Goal: Information Seeking & Learning: Learn about a topic

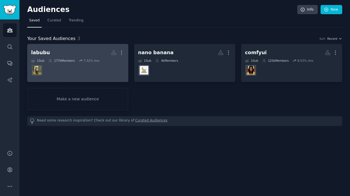
click at [42, 53] on div "labubu" at bounding box center [40, 52] width 19 height 7
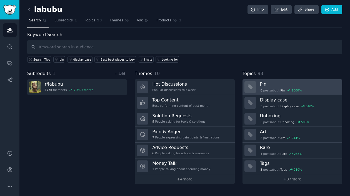
click at [262, 84] on h3 "Pin" at bounding box center [299, 84] width 78 height 6
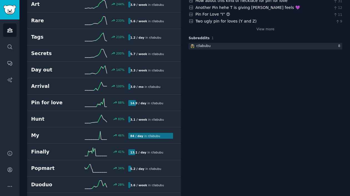
scroll to position [28, 0]
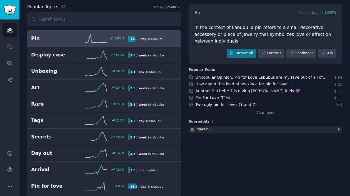
click at [54, 40] on h2 "Pin" at bounding box center [55, 38] width 49 height 7
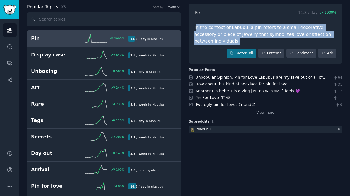
drag, startPoint x: 195, startPoint y: 28, endPoint x: 259, endPoint y: 40, distance: 64.8
click at [259, 40] on div "In the context of Labubu, a pin refers to a small decorative accessory or piece…" at bounding box center [266, 34] width 142 height 21
click at [197, 29] on div "In the context of Labubu, a pin refers to a small decorative accessory or piece…" at bounding box center [266, 34] width 142 height 21
drag, startPoint x: 193, startPoint y: 26, endPoint x: 251, endPoint y: 40, distance: 59.3
click at [251, 40] on div "Pin 11.8 / day 1000 % In the context of Labubu, a pin refers to a small decorat…" at bounding box center [266, 34] width 154 height 60
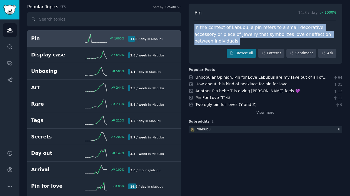
click at [231, 34] on div "In the context of Labubu, a pin refers to a small decorative accessory or piece…" at bounding box center [266, 34] width 142 height 21
drag, startPoint x: 194, startPoint y: 28, endPoint x: 247, endPoint y: 41, distance: 54.7
click at [247, 41] on div "In the context of Labubu, a pin refers to a small decorative accessory or piece…" at bounding box center [266, 34] width 142 height 21
click at [207, 48] on div "Pin 11.8 / day 1000 % In the context of Labubu, a pin refers to a small decorat…" at bounding box center [266, 34] width 154 height 60
drag, startPoint x: 192, startPoint y: 27, endPoint x: 247, endPoint y: 41, distance: 56.4
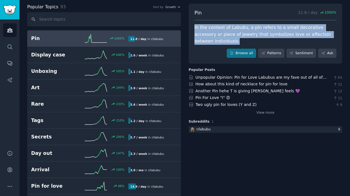
click at [247, 41] on div "Pin 11.8 / day 1000 % In the context of Labubu, a pin refers to a small decorat…" at bounding box center [266, 34] width 154 height 60
click at [255, 28] on div "In the context of Labubu, a pin refers to a small decorative accessory or piece…" at bounding box center [266, 34] width 142 height 21
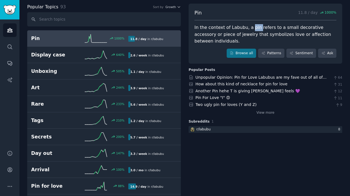
click at [255, 28] on div "In the context of Labubu, a pin refers to a small decorative accessory or piece…" at bounding box center [266, 34] width 142 height 21
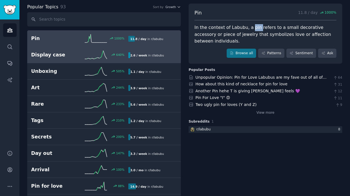
scroll to position [0, 0]
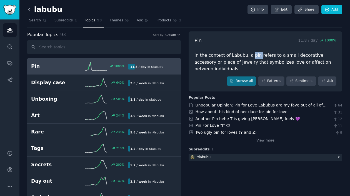
click at [28, 12] on icon at bounding box center [29, 10] width 6 height 6
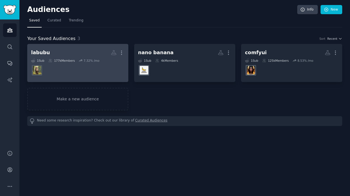
click at [45, 57] on h2 "labubu More" at bounding box center [77, 53] width 93 height 10
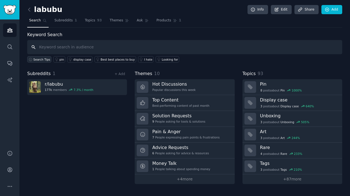
click at [39, 59] on span "Search Tips" at bounding box center [41, 60] width 17 height 4
click at [85, 49] on input "text" at bounding box center [184, 47] width 315 height 14
type input "lafufu"
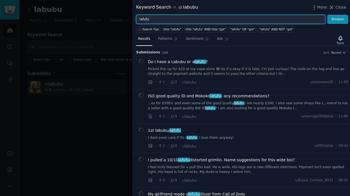
click at [129, 16] on div "Keyword Search in labubu More Close lafufu Browse Search Tips title:"lafufu" ti…" at bounding box center [175, 98] width 350 height 196
type input "fit"
click at [327, 15] on button "Browse" at bounding box center [337, 19] width 21 height 9
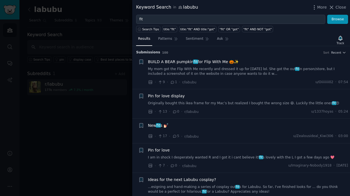
click at [218, 60] on span "BUILD A BEAR pumpkin fit for Flip With Me 🎃✨" at bounding box center [193, 62] width 91 height 6
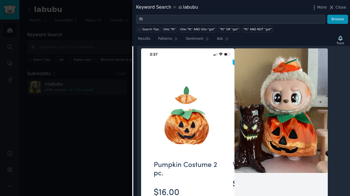
scroll to position [36, 0]
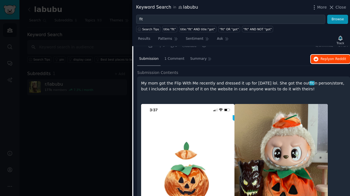
click at [330, 60] on span "on Reddit" at bounding box center [338, 59] width 16 height 4
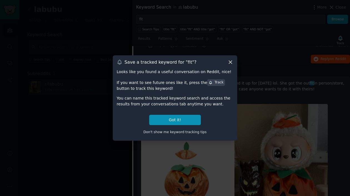
click at [230, 63] on icon at bounding box center [230, 62] width 3 height 3
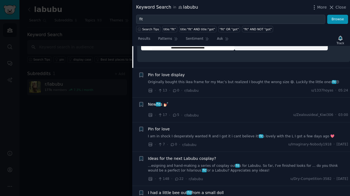
scroll to position [306, 0]
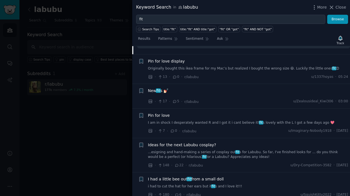
click at [160, 91] on span "fit" at bounding box center [158, 90] width 5 height 4
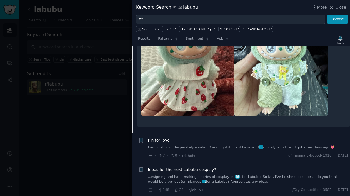
scroll to position [462, 0]
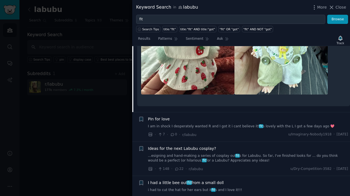
click at [162, 118] on span "Pin for love" at bounding box center [159, 119] width 22 height 6
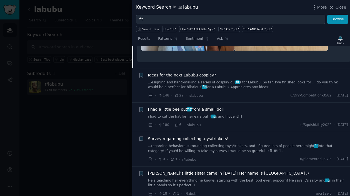
scroll to position [319, 0]
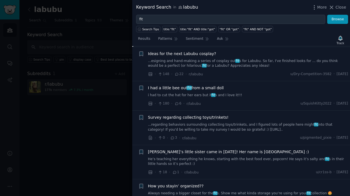
click at [206, 88] on span "I had a little bee out fit from a small doll" at bounding box center [186, 88] width 76 height 6
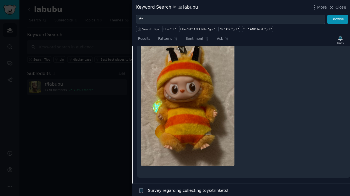
scroll to position [189, 0]
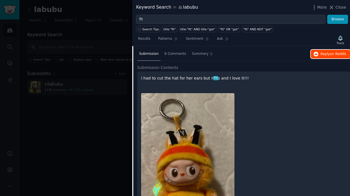
click at [327, 54] on span "Reply on Reddit" at bounding box center [334, 54] width 26 height 5
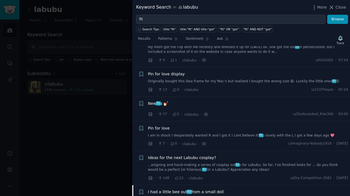
scroll to position [0, 0]
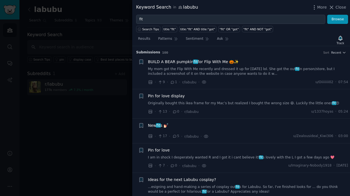
click at [178, 96] on span "Pin for love display" at bounding box center [166, 96] width 37 height 6
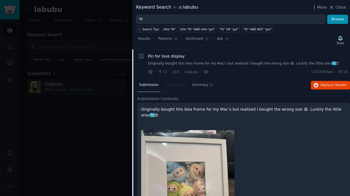
scroll to position [43, 0]
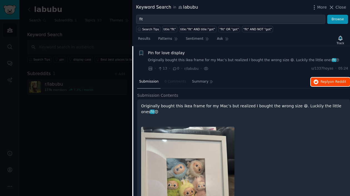
click at [331, 83] on span "on Reddit" at bounding box center [338, 82] width 16 height 4
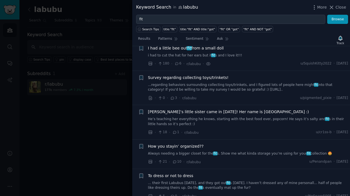
scroll to position [377, 0]
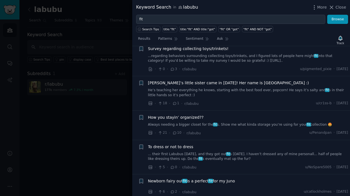
click at [346, 6] on div "Keyword Search in labubu More Close" at bounding box center [241, 7] width 218 height 15
click at [344, 7] on span "Close" at bounding box center [341, 7] width 11 height 6
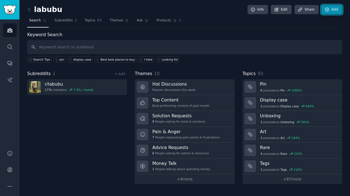
click at [337, 7] on link "Add" at bounding box center [332, 9] width 21 height 9
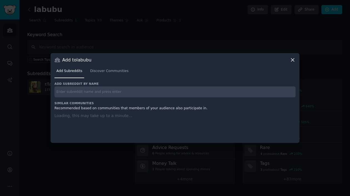
click at [247, 34] on div at bounding box center [175, 98] width 350 height 196
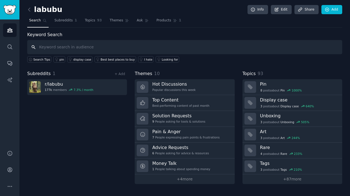
click at [63, 47] on input "text" at bounding box center [184, 47] width 315 height 14
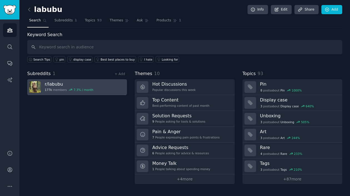
click at [53, 82] on h3 "r/ labubu" at bounding box center [69, 84] width 49 height 6
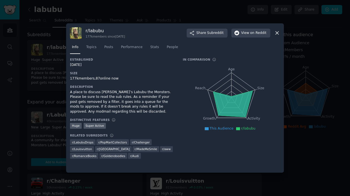
click at [277, 33] on icon at bounding box center [277, 33] width 6 height 6
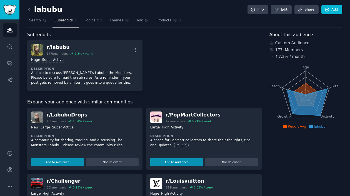
click at [97, 32] on div "Subreddits" at bounding box center [144, 34] width 235 height 7
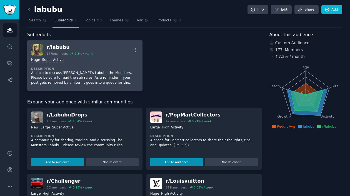
click at [57, 63] on div ">= 95th percentile for submissions / day Huge Super Active Description A place …" at bounding box center [85, 71] width 108 height 31
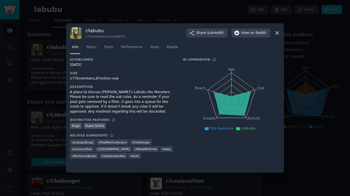
click at [82, 14] on div at bounding box center [175, 98] width 350 height 196
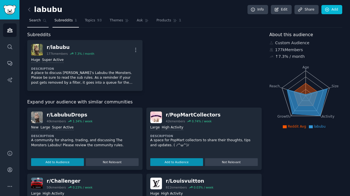
click at [36, 22] on span "Search" at bounding box center [35, 20] width 12 height 5
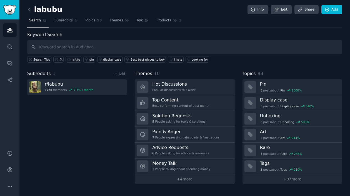
click at [71, 48] on input "text" at bounding box center [184, 47] width 315 height 14
type input "Drip"
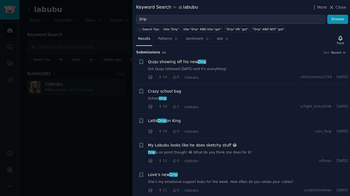
click at [181, 60] on span "Ququ showing off his new Drip" at bounding box center [177, 62] width 58 height 6
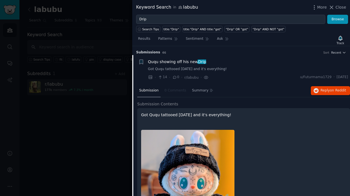
click at [198, 58] on li "+ [PERSON_NAME] showing off his new Drip Got Ququ tattooed [DATE] and it's ever…" at bounding box center [241, 69] width 218 height 29
click at [249, 59] on li "+ [PERSON_NAME] showing off his new Drip Got Ququ tattooed [DATE] and it's ever…" at bounding box center [241, 69] width 218 height 29
click at [268, 39] on div "Results Patterns Sentiment Ask Track" at bounding box center [241, 40] width 218 height 12
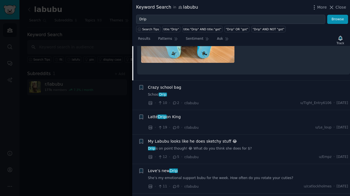
scroll to position [222, 0]
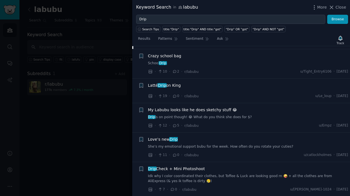
click at [180, 57] on div "Crazy school bag" at bounding box center [248, 56] width 200 height 6
click at [171, 58] on span "Crazy school bag" at bounding box center [164, 56] width 33 height 6
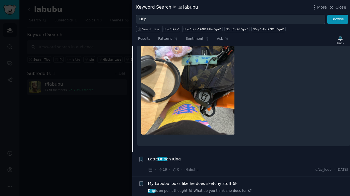
scroll to position [233, 0]
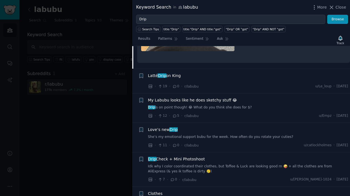
click at [179, 75] on span "Latté Drip on King" at bounding box center [164, 76] width 33 height 6
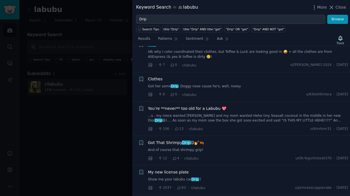
scroll to position [334, 0]
click at [222, 86] on link "Got her some Drip . Doggy nose cause he's, well, nosey" at bounding box center [248, 86] width 200 height 5
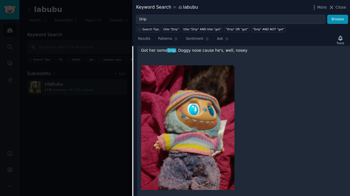
scroll to position [269, 0]
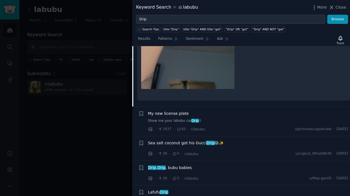
scroll to position [500, 0]
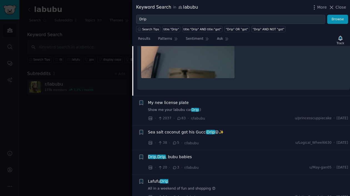
click at [185, 104] on span "My new license plate" at bounding box center [168, 103] width 41 height 6
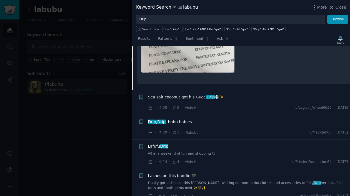
scroll to position [473, 0]
